Goal: Book appointment/travel/reservation

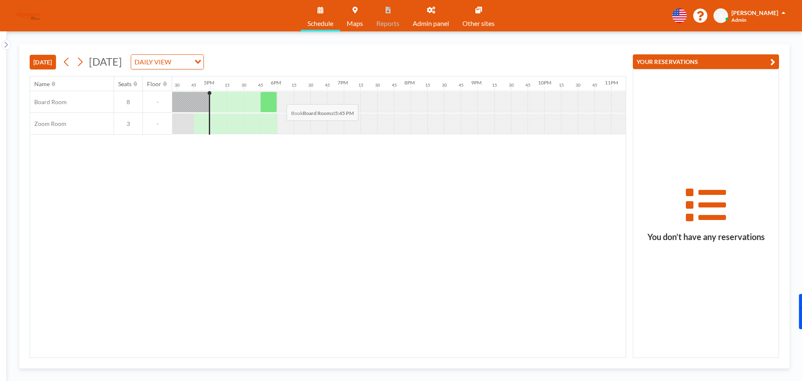
scroll to position [0, 1103]
click at [84, 61] on icon at bounding box center [80, 62] width 8 height 13
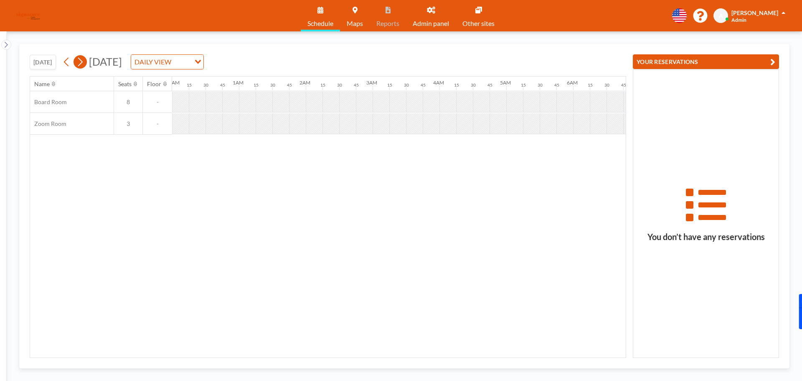
scroll to position [0, 217]
click at [84, 61] on icon at bounding box center [80, 62] width 8 height 13
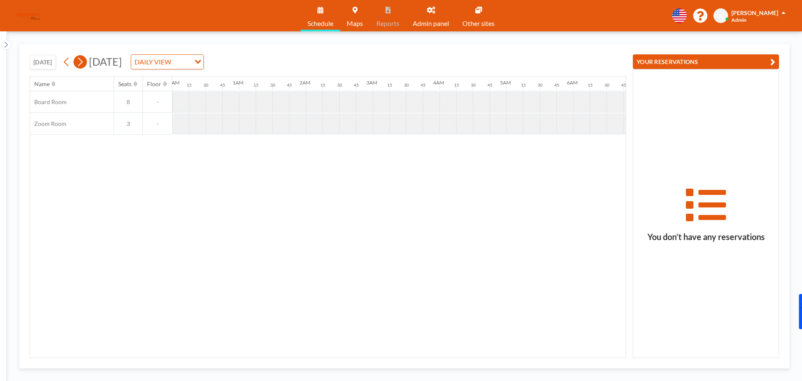
click at [84, 61] on icon at bounding box center [80, 62] width 8 height 13
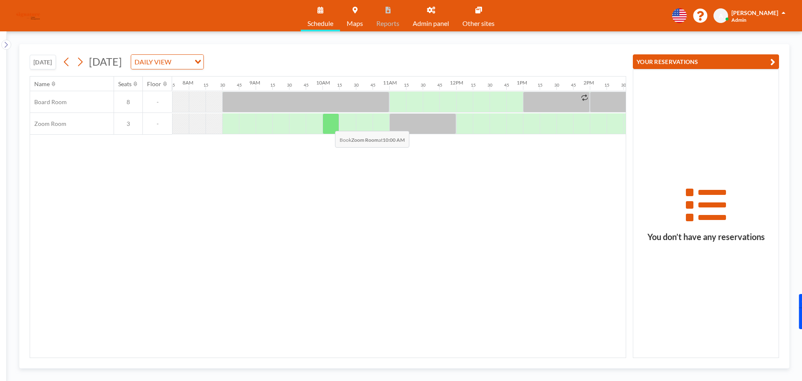
click at [328, 124] on div at bounding box center [330, 123] width 17 height 21
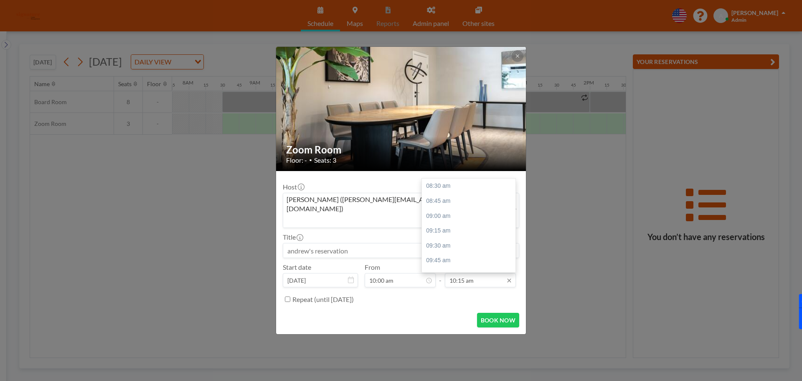
scroll to position [104, 0]
click at [462, 208] on div "10:45 am" at bounding box center [471, 215] width 98 height 15
type input "10:45 am"
click at [503, 315] on button "BOOK NOW" at bounding box center [498, 319] width 42 height 15
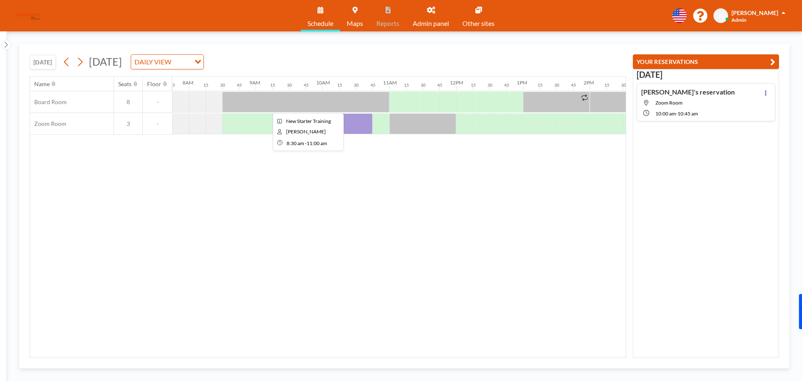
click at [340, 104] on div at bounding box center [305, 101] width 167 height 21
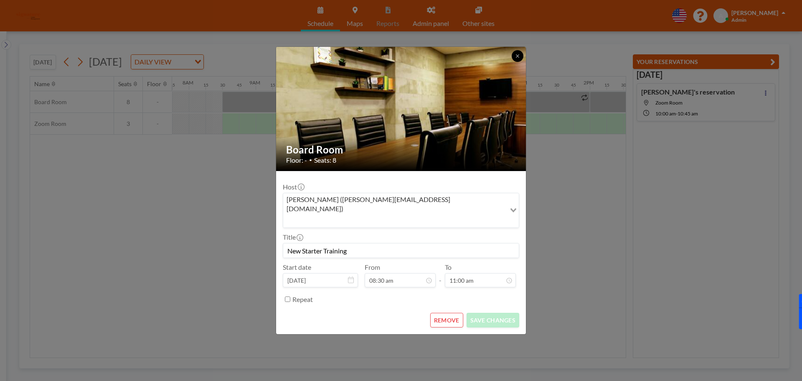
click at [515, 58] on icon at bounding box center [517, 55] width 5 height 5
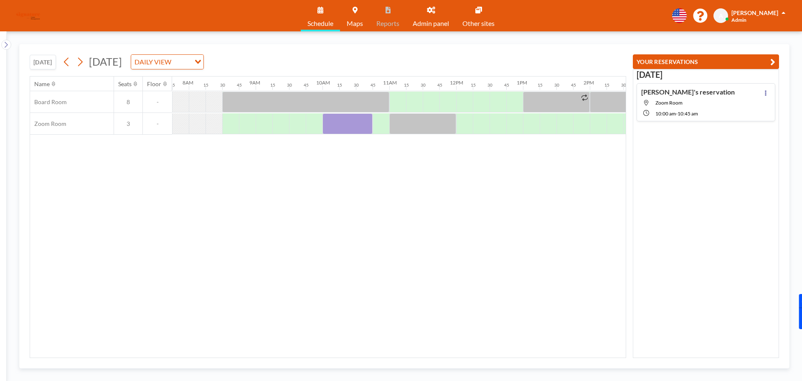
click at [605, 235] on div "Name Seats Floor 12AM 15 30 45 1AM 15 30 45 2AM 15 30 45 3AM 15 30 45 4AM 15 30…" at bounding box center [328, 216] width 596 height 281
